Goal: Transaction & Acquisition: Book appointment/travel/reservation

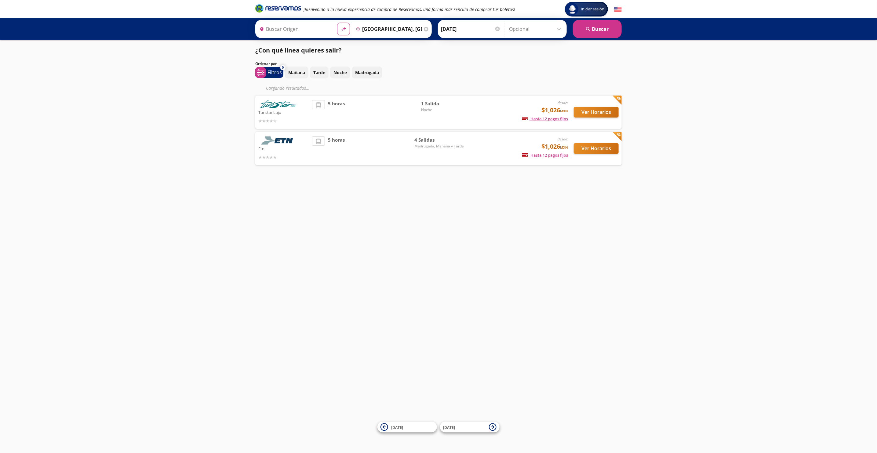
type input "Central Tepotzotlan, [GEOGRAPHIC_DATA]"
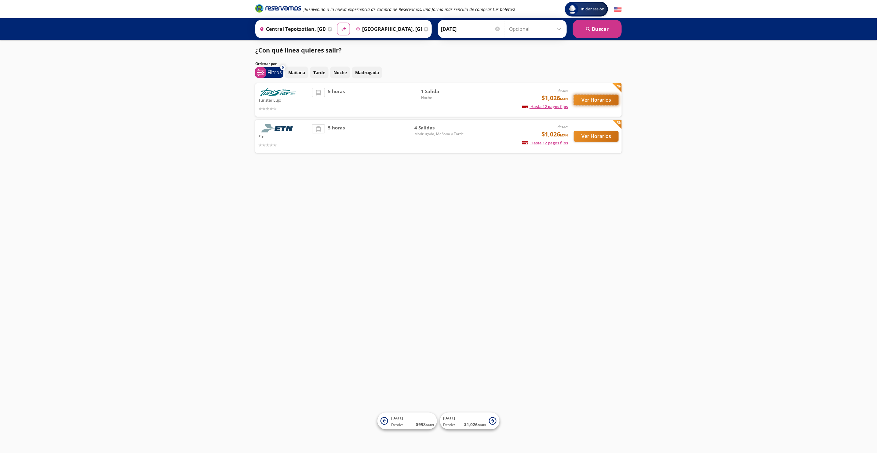
click at [604, 100] on button "Ver Horarios" at bounding box center [596, 100] width 45 height 11
click at [600, 135] on button "Ver Horarios" at bounding box center [596, 136] width 45 height 11
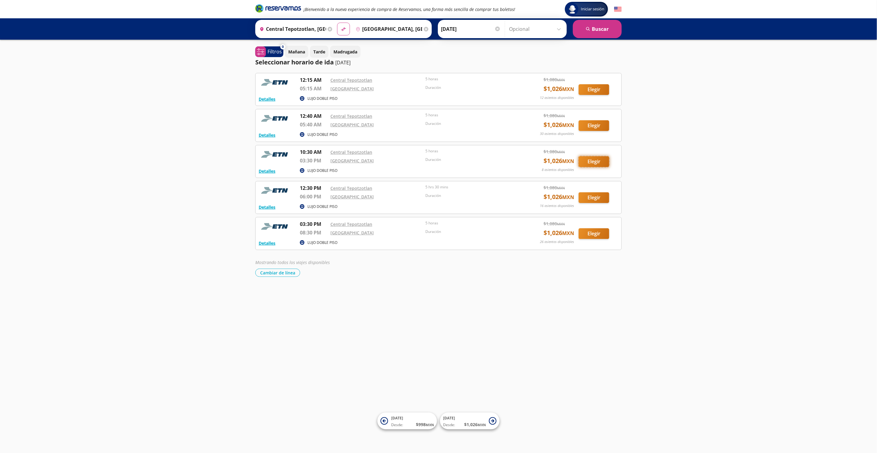
click at [595, 160] on button "Elegir" at bounding box center [593, 161] width 31 height 11
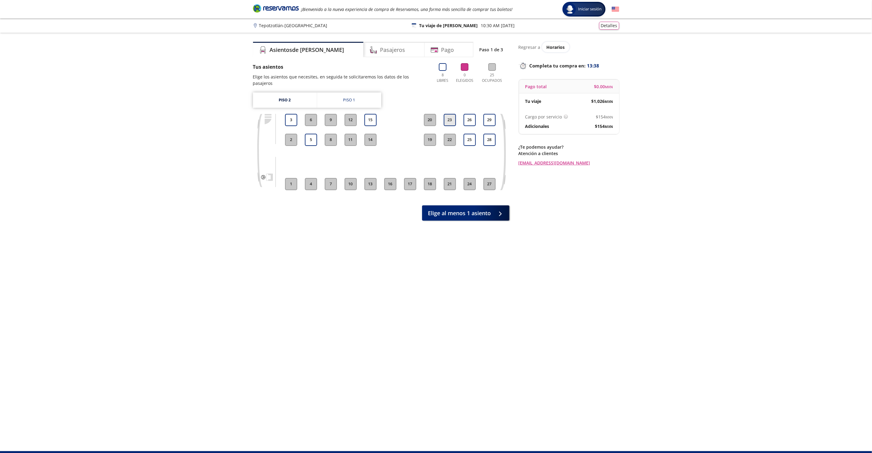
click at [448, 115] on button "23" at bounding box center [450, 120] width 12 height 12
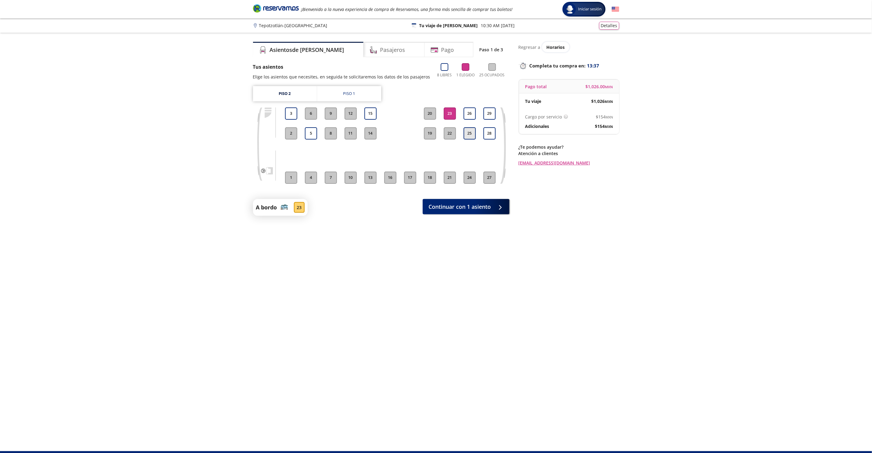
drag, startPoint x: 469, startPoint y: 114, endPoint x: 472, endPoint y: 132, distance: 18.5
click at [470, 115] on button "26" at bounding box center [470, 113] width 12 height 12
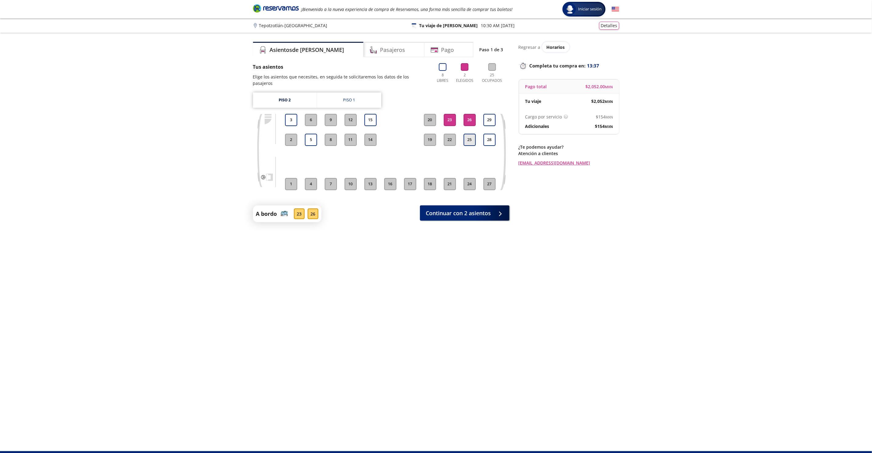
click at [472, 135] on button "25" at bounding box center [470, 140] width 12 height 12
click at [464, 208] on span "Continuar con 3 asientos" at bounding box center [458, 212] width 65 height 8
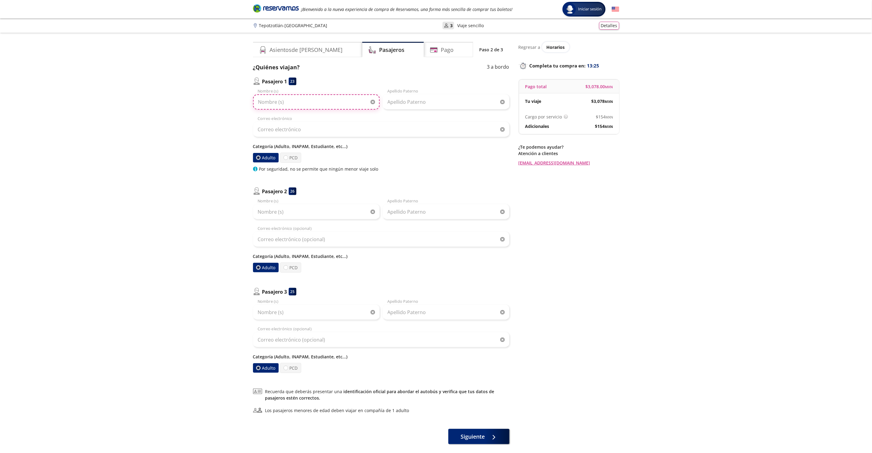
click at [296, 102] on input "Nombre (s)" at bounding box center [316, 101] width 127 height 15
type input "[PERSON_NAME]"
click at [421, 103] on input "Apellido Paterno" at bounding box center [446, 101] width 127 height 15
type input "[PERSON_NAME]"
click at [344, 124] on input "Correo electrónico" at bounding box center [381, 129] width 256 height 15
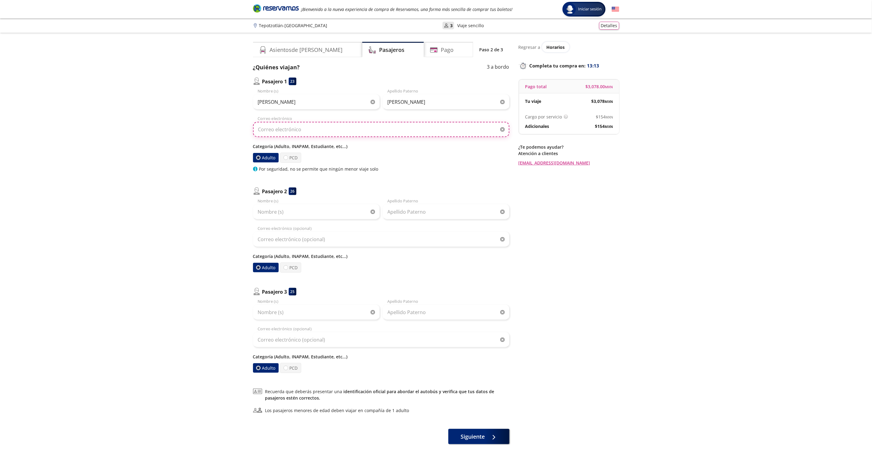
type input "[EMAIL_ADDRESS][DOMAIN_NAME]"
click at [289, 155] on label "PCD" at bounding box center [290, 158] width 21 height 10
click at [288, 156] on input "PCD" at bounding box center [286, 158] width 4 height 4
radio input "true"
click at [260, 155] on label "Adulto" at bounding box center [266, 158] width 26 height 10
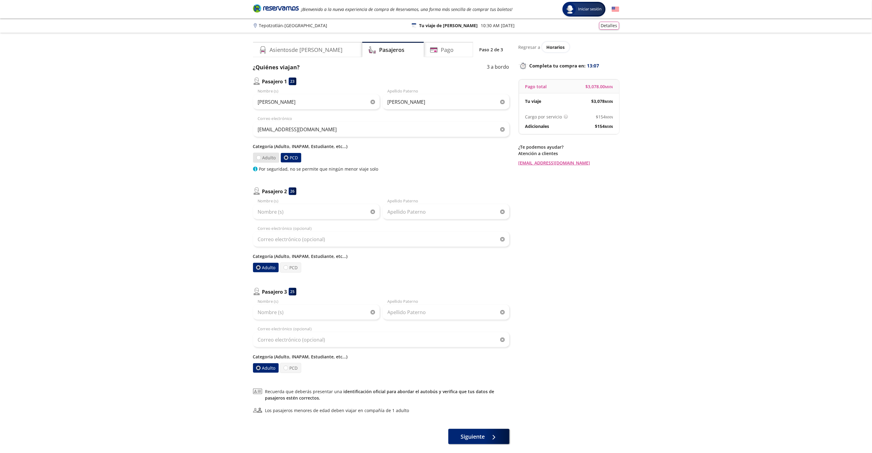
click at [260, 156] on input "Adulto" at bounding box center [258, 158] width 4 height 4
radio input "true"
radio input "false"
